Goal: Transaction & Acquisition: Purchase product/service

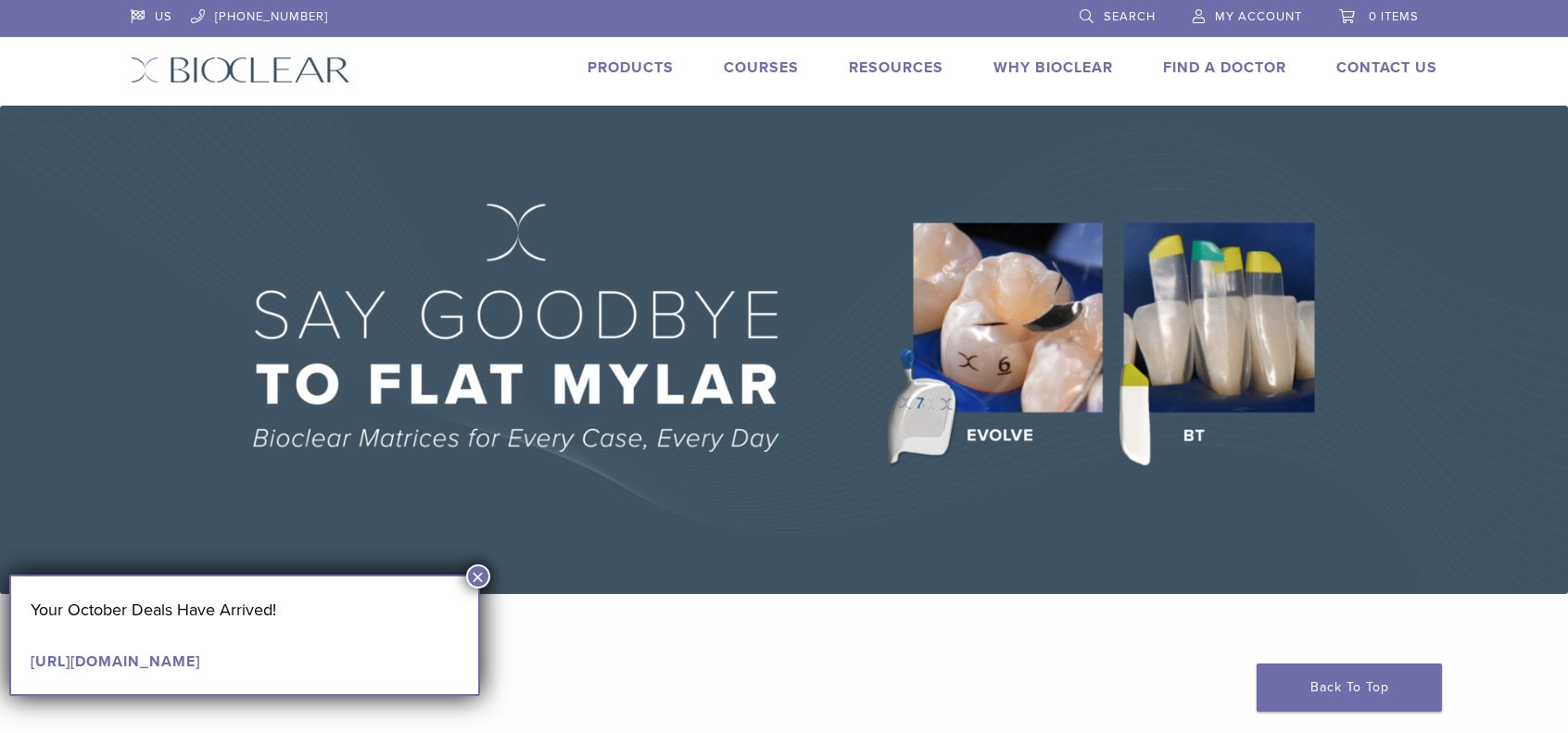
click at [475, 575] on button "×" at bounding box center [479, 577] width 24 height 24
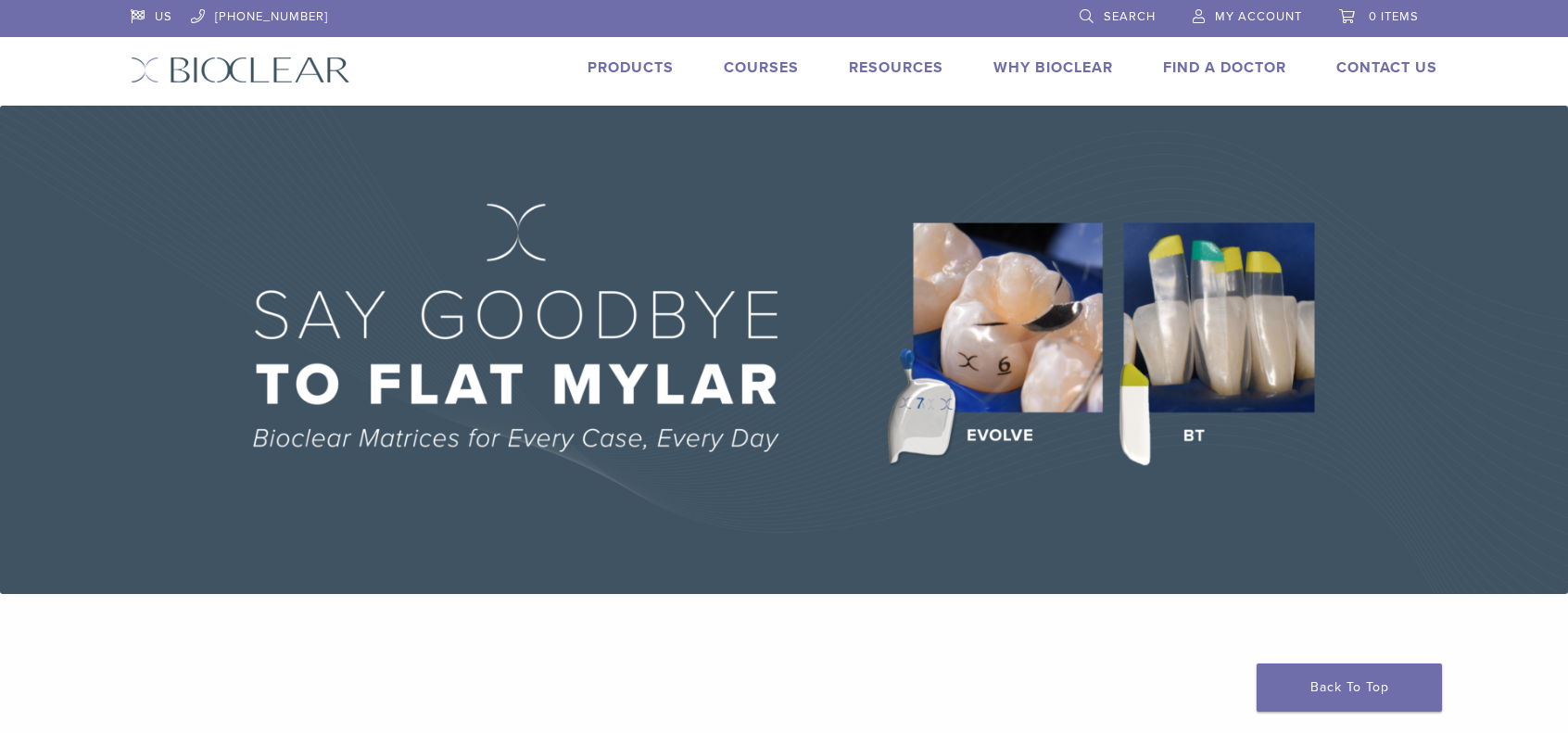
click at [1222, 18] on span "My Account" at bounding box center [1258, 17] width 87 height 15
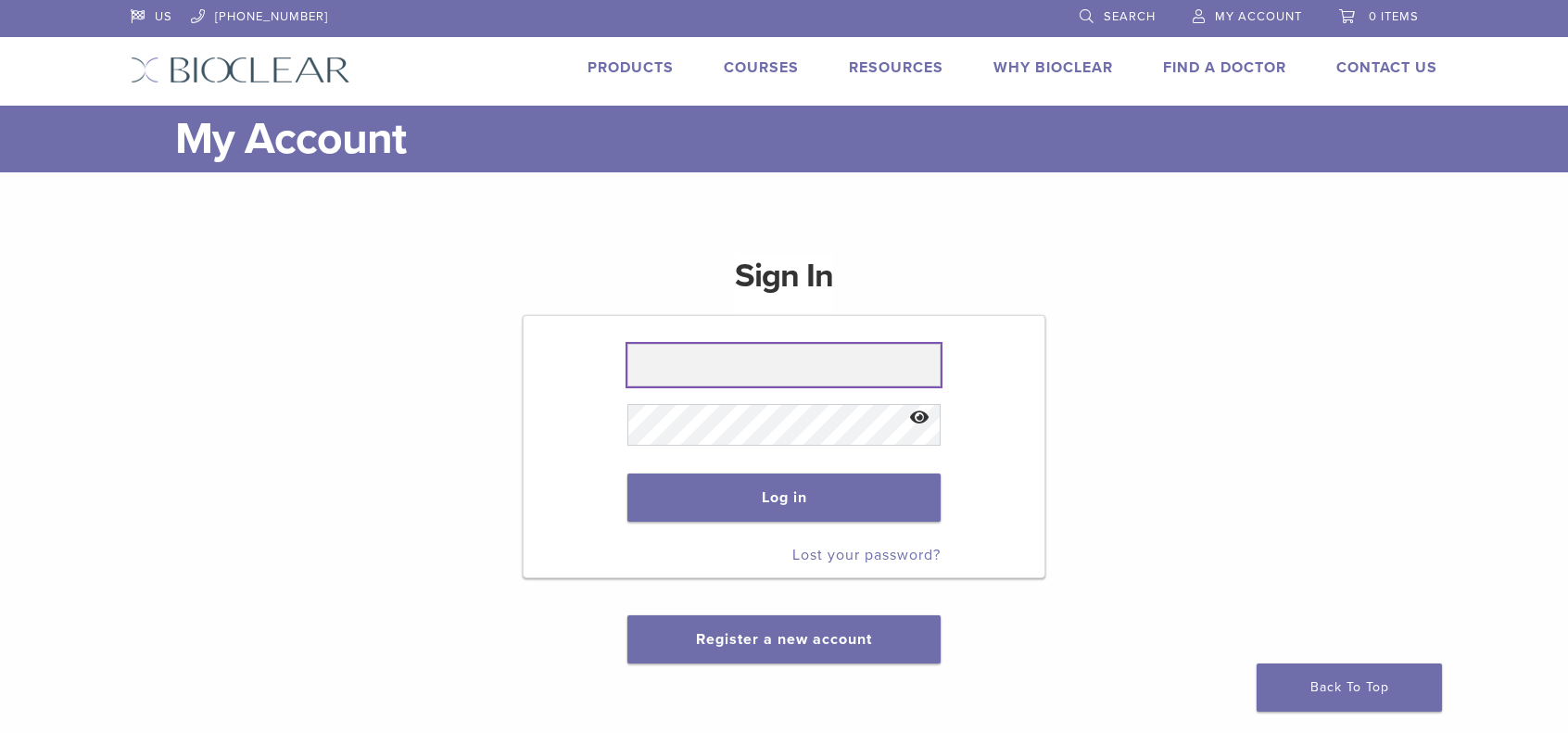
click at [690, 361] on input "text" at bounding box center [783, 365] width 312 height 42
type input "**********"
click at [771, 486] on button "Log in" at bounding box center [783, 497] width 312 height 48
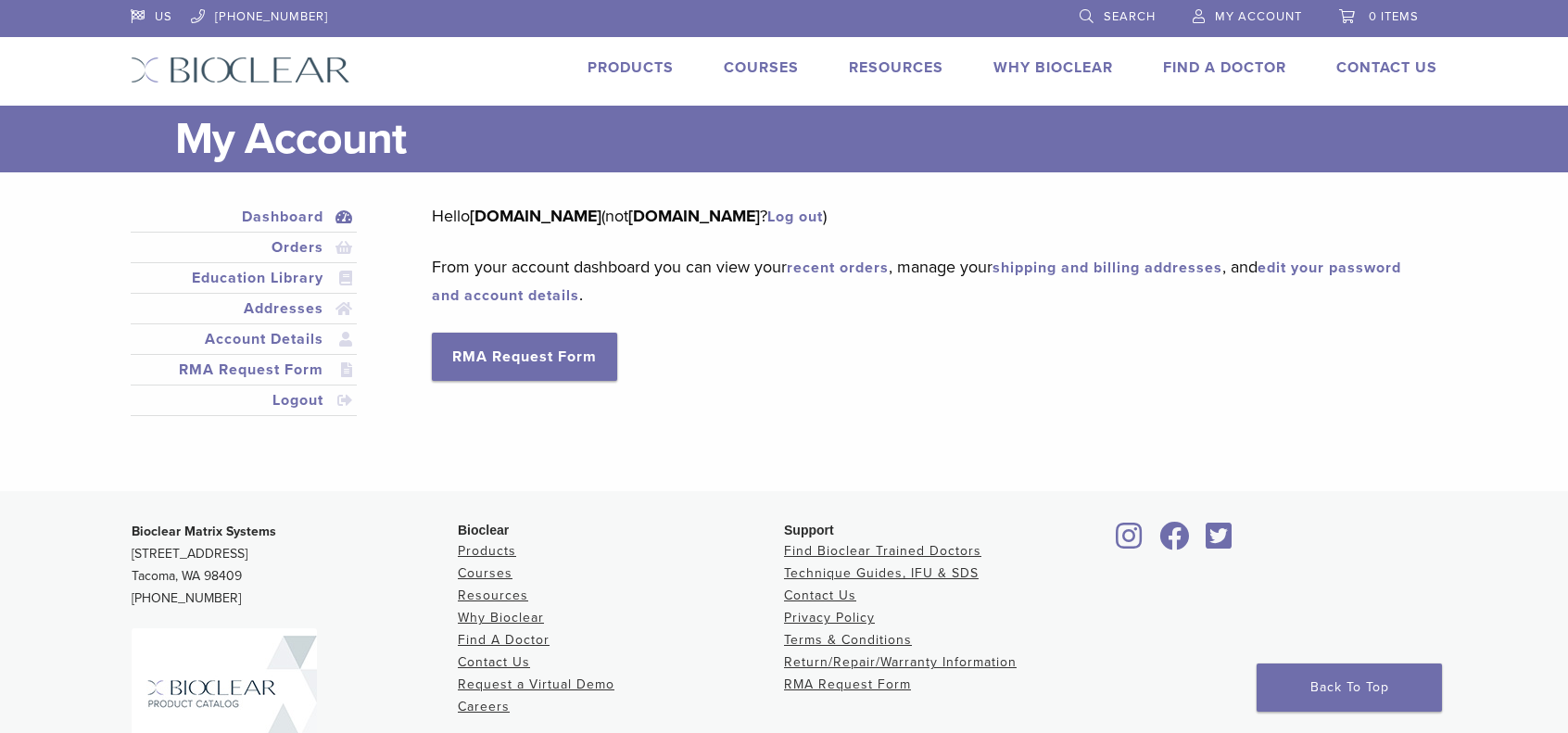
click at [635, 66] on link "Products" at bounding box center [629, 68] width 86 height 19
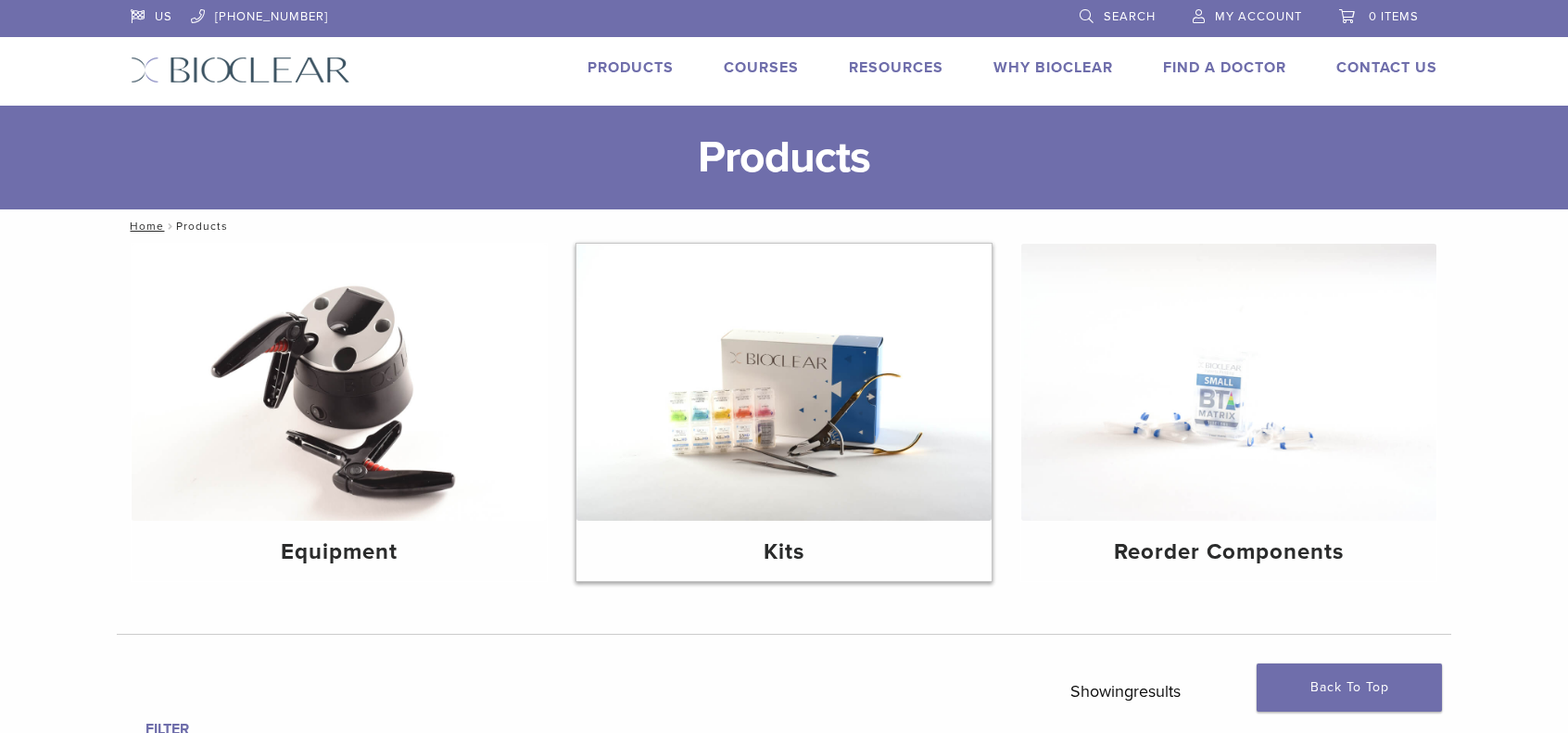
click at [738, 451] on img at bounding box center [784, 383] width 416 height 277
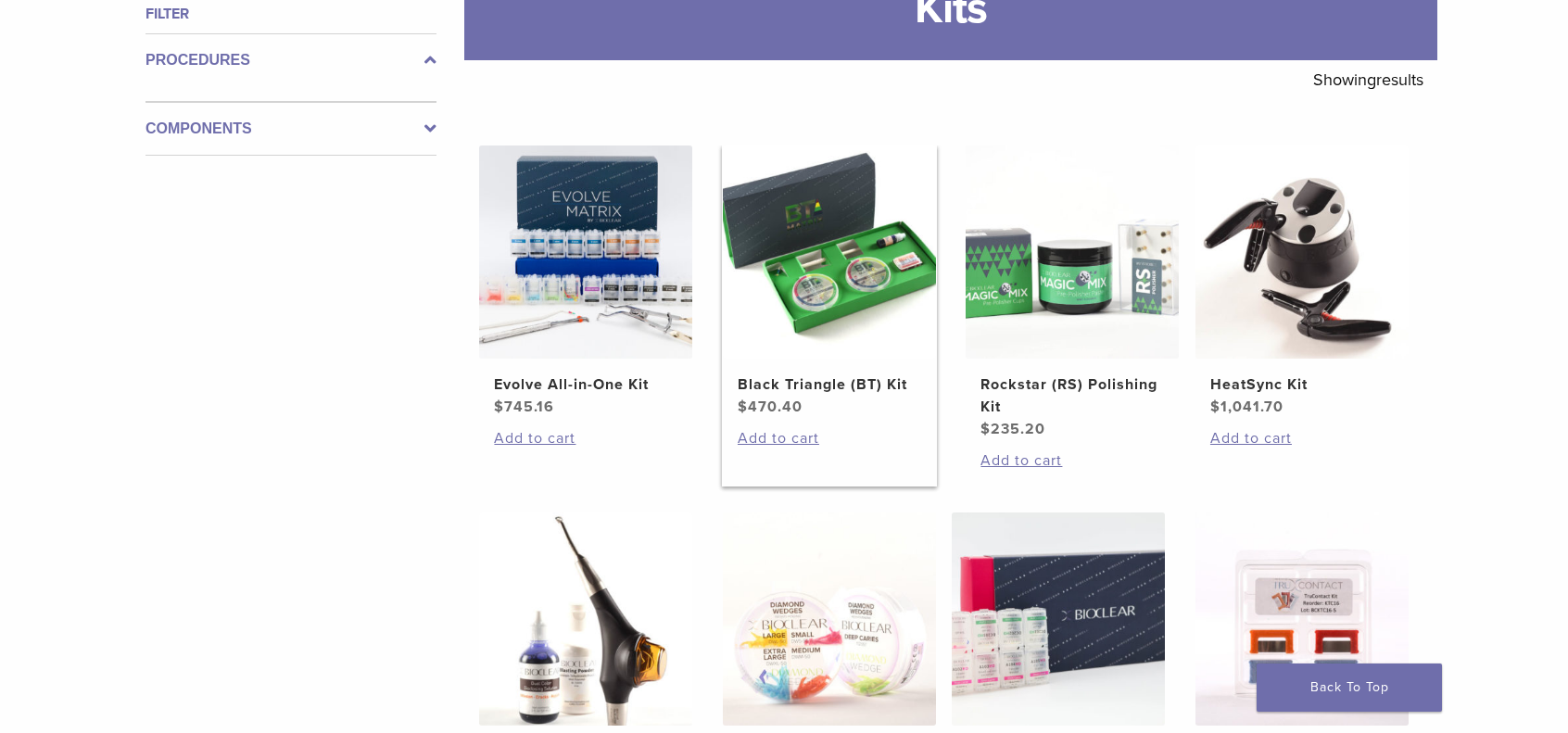
scroll to position [308, 0]
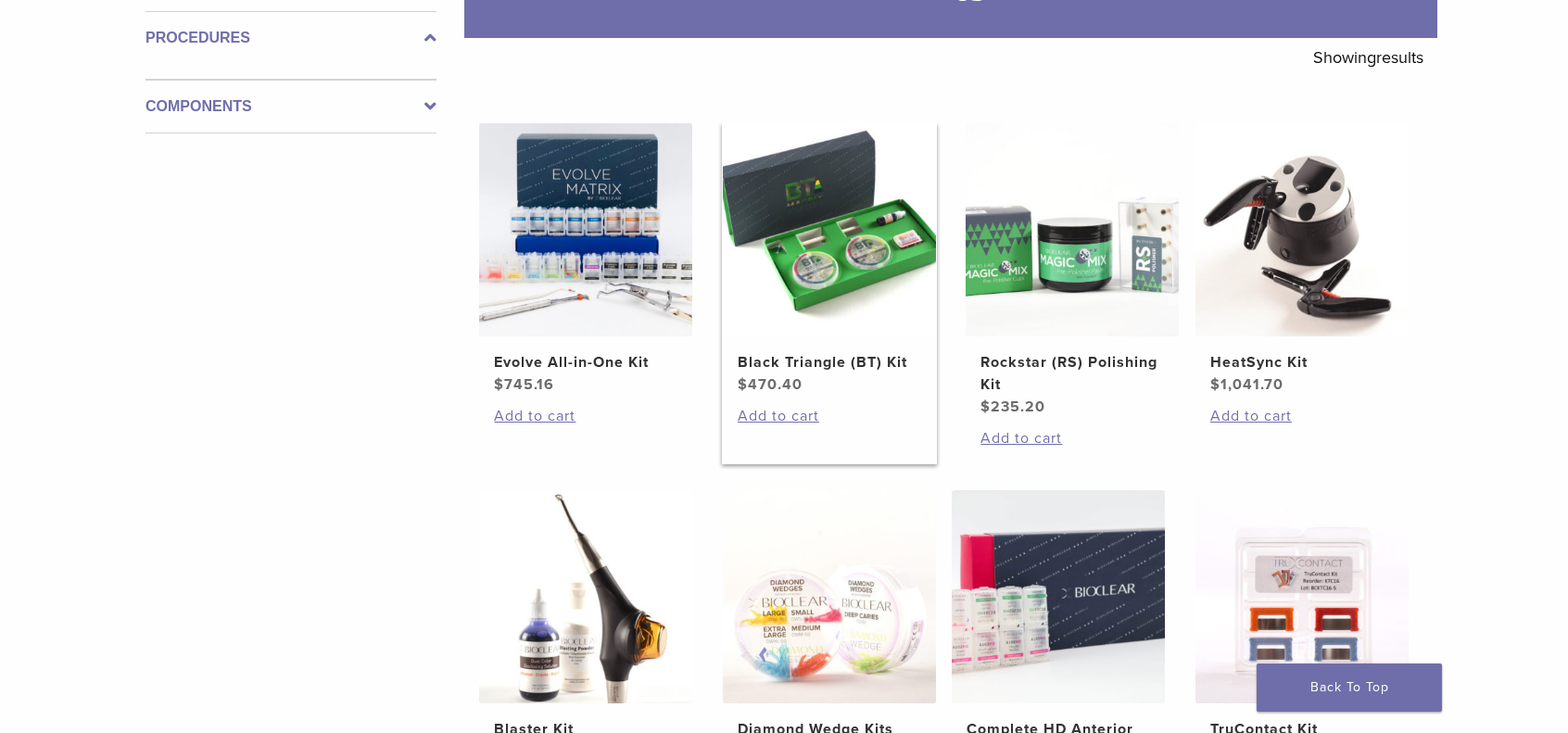
click at [832, 277] on img at bounding box center [829, 230] width 213 height 213
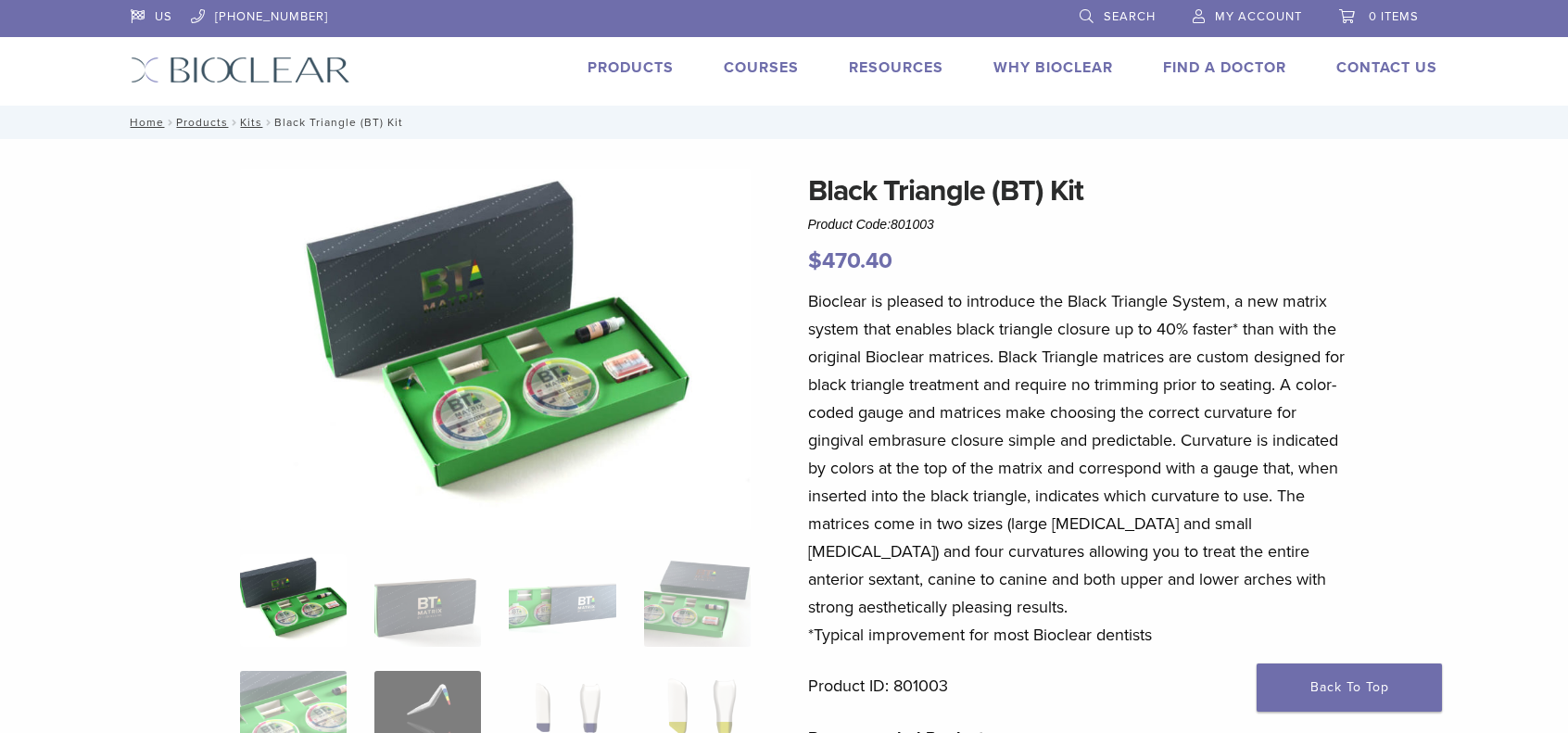
click at [621, 381] on img at bounding box center [496, 350] width 512 height 362
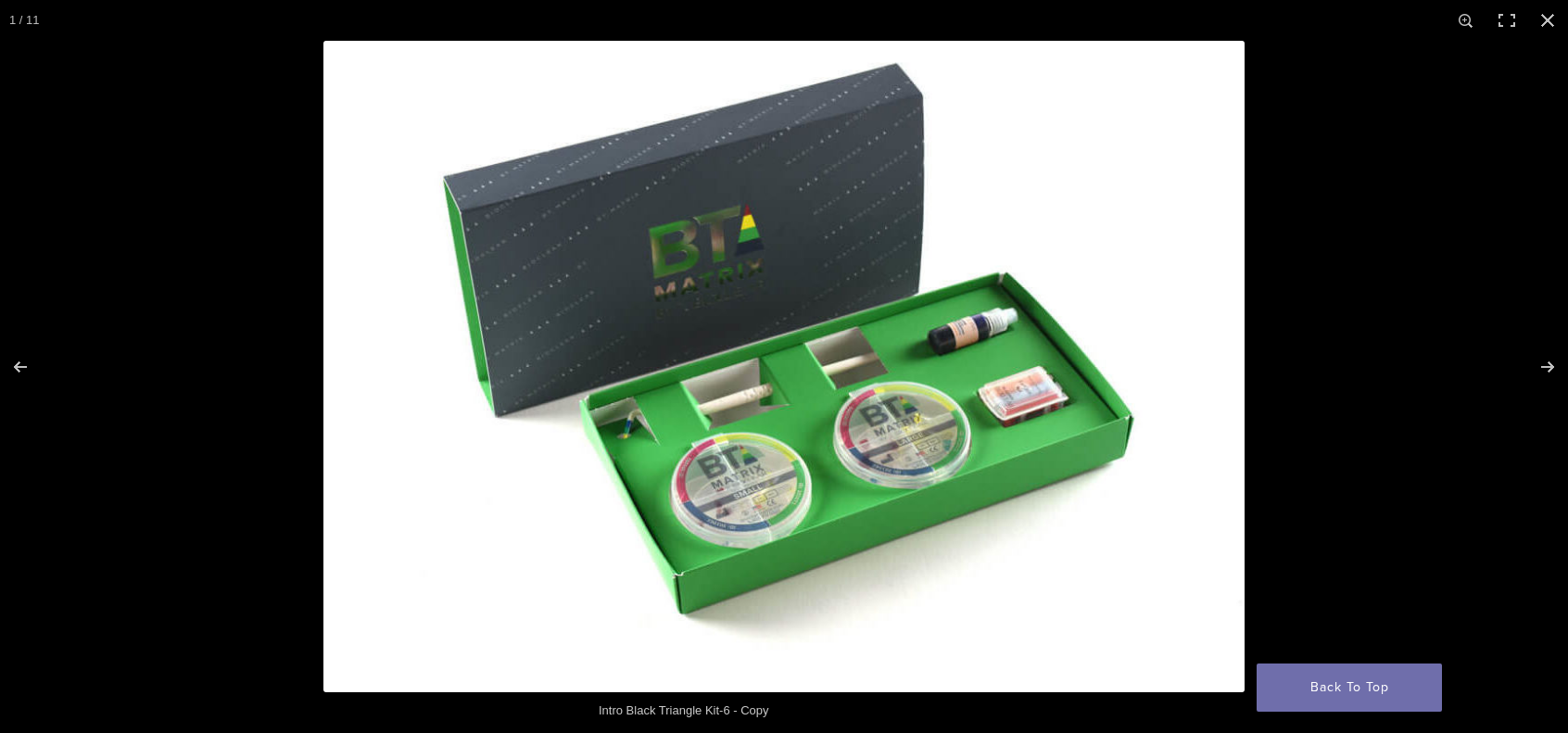
click at [1054, 415] on img "Full screen image" at bounding box center [784, 366] width 922 height 651
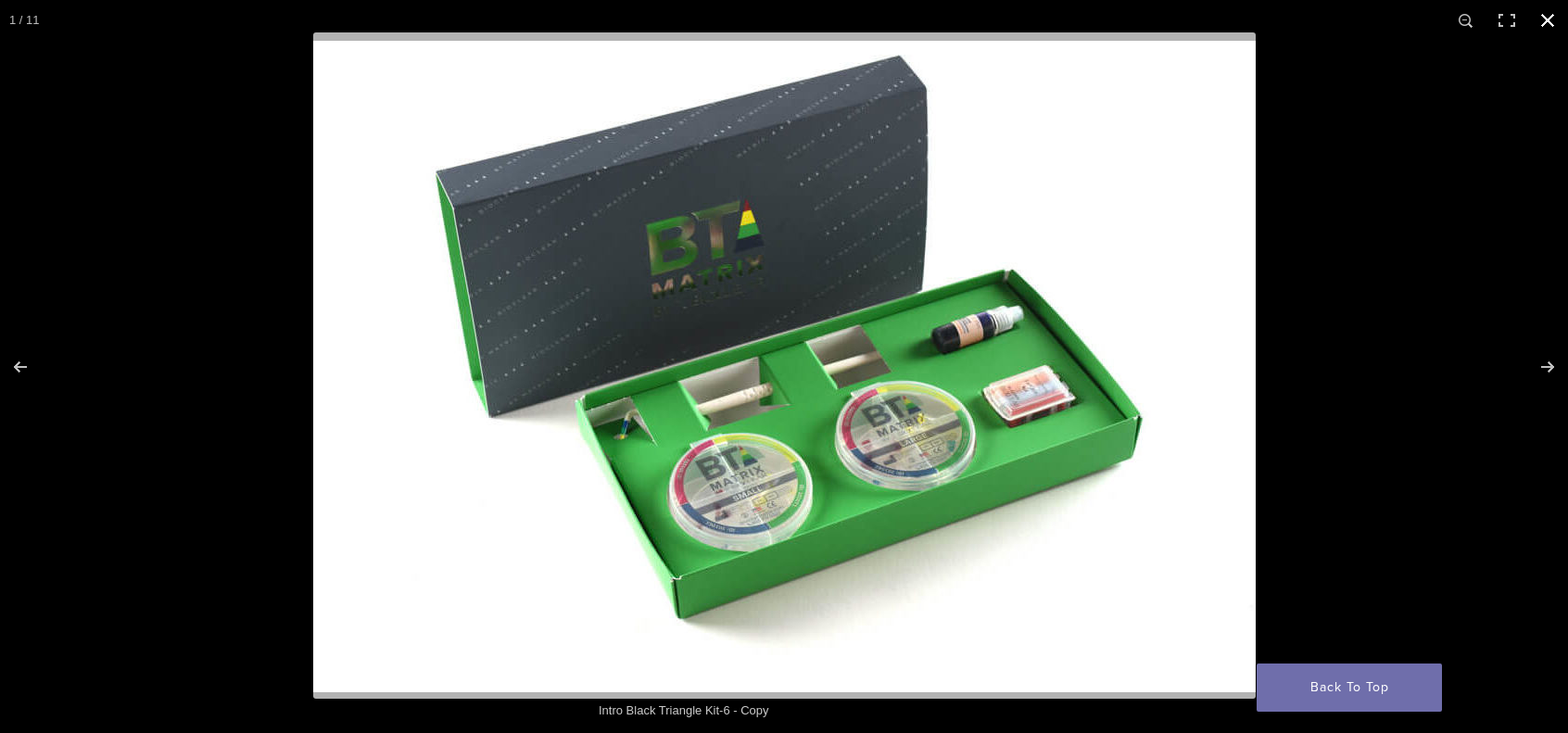
click at [1553, 24] on button "Close (Esc)" at bounding box center [1547, 20] width 41 height 41
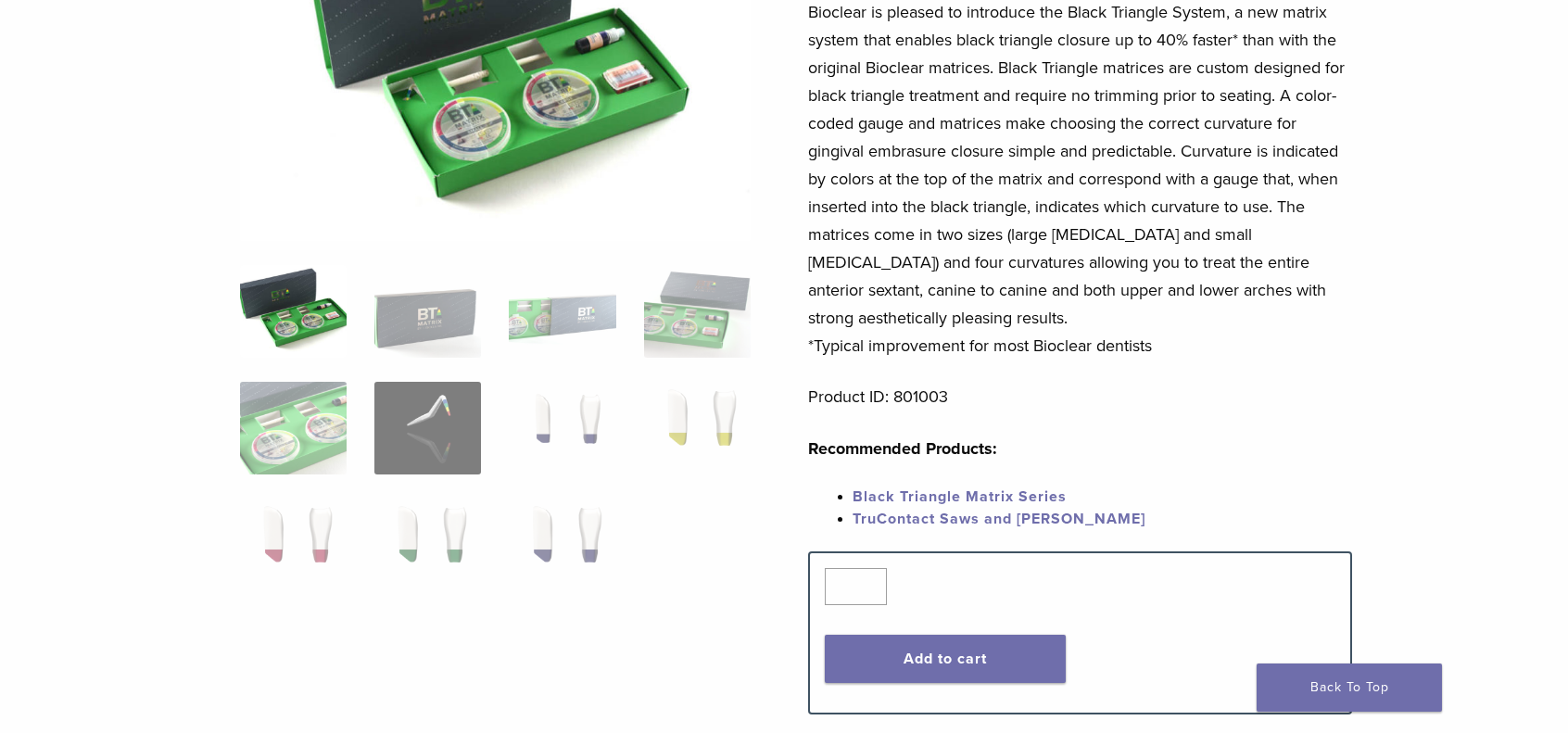
scroll to position [308, 0]
